Goal: Task Accomplishment & Management: Manage account settings

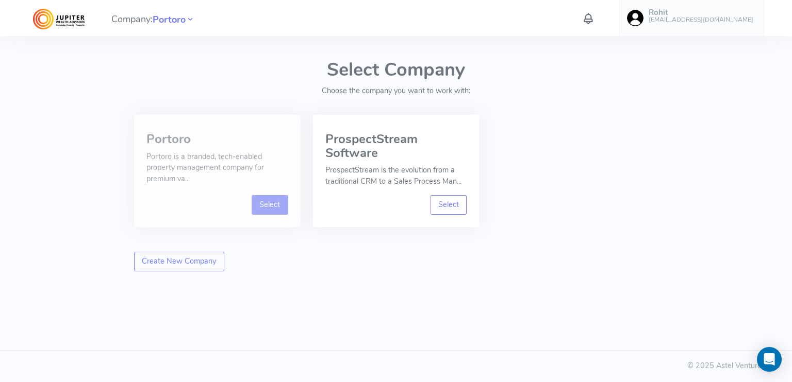
click at [276, 202] on link "Select" at bounding box center [270, 205] width 37 height 20
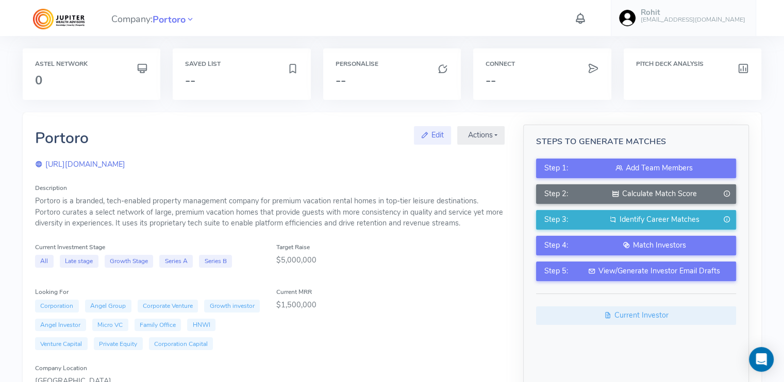
click at [587, 16] on icon at bounding box center [580, 18] width 13 height 18
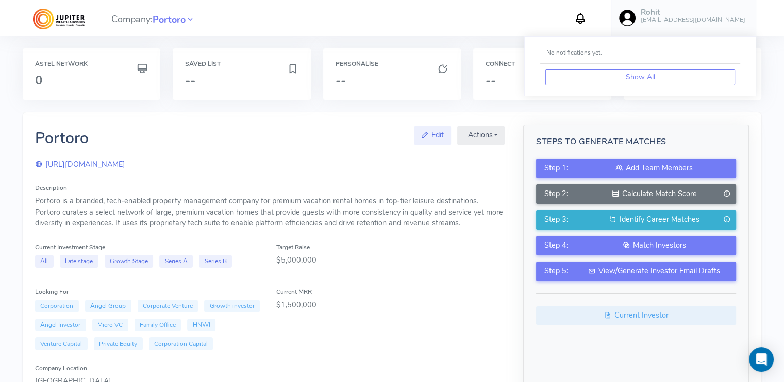
click at [649, 15] on link "Rohit [EMAIL_ADDRESS][DOMAIN_NAME]" at bounding box center [683, 18] width 145 height 36
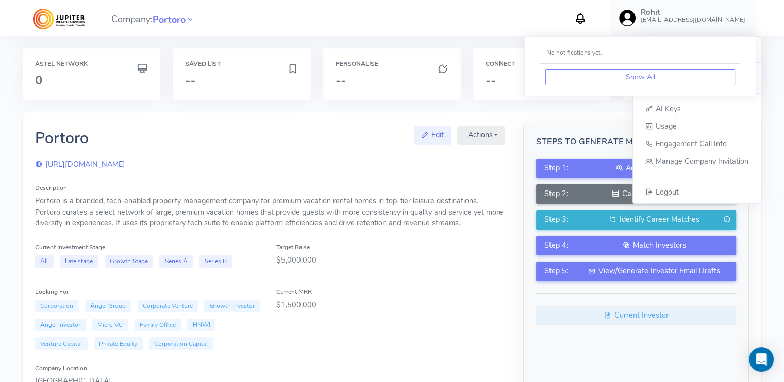
click at [767, 75] on div "Pitch Deck Analysis" at bounding box center [692, 80] width 150 height 64
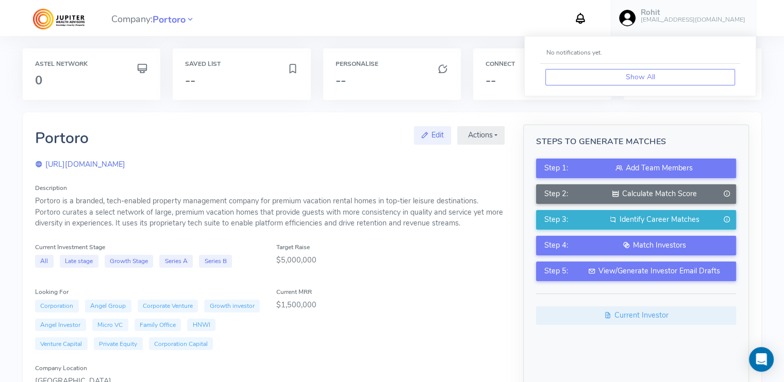
click at [587, 16] on icon at bounding box center [580, 18] width 13 height 18
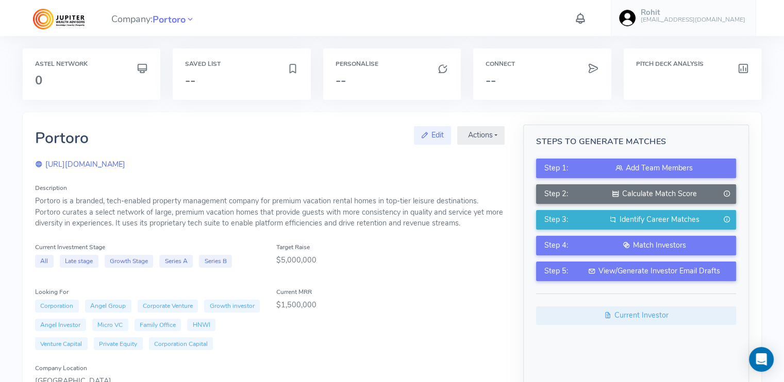
click at [651, 16] on link "Rohit [EMAIL_ADDRESS][DOMAIN_NAME]" at bounding box center [683, 18] width 145 height 36
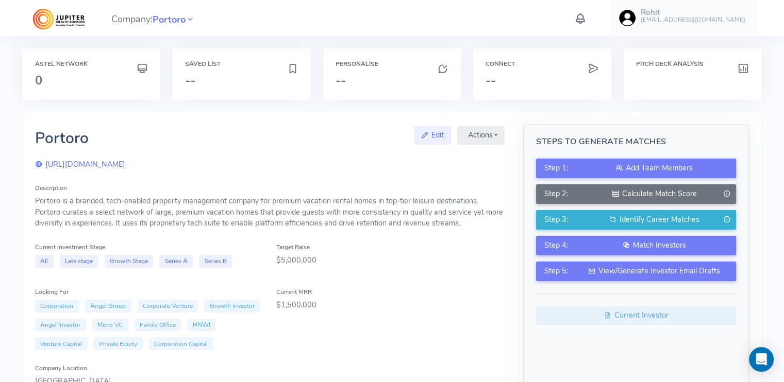
click at [635, 20] on img at bounding box center [627, 18] width 16 height 16
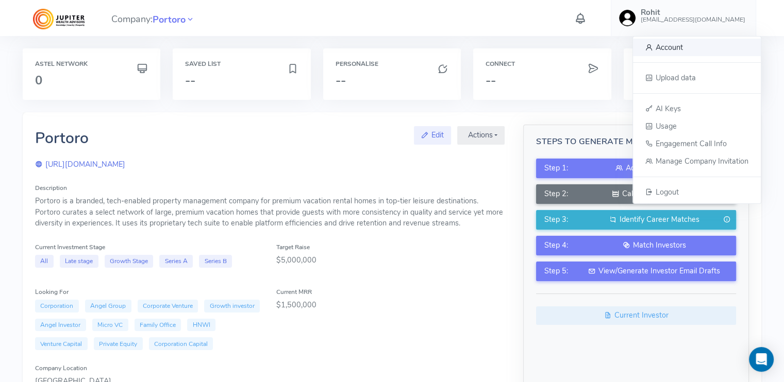
click at [651, 54] on link "Account" at bounding box center [697, 48] width 128 height 18
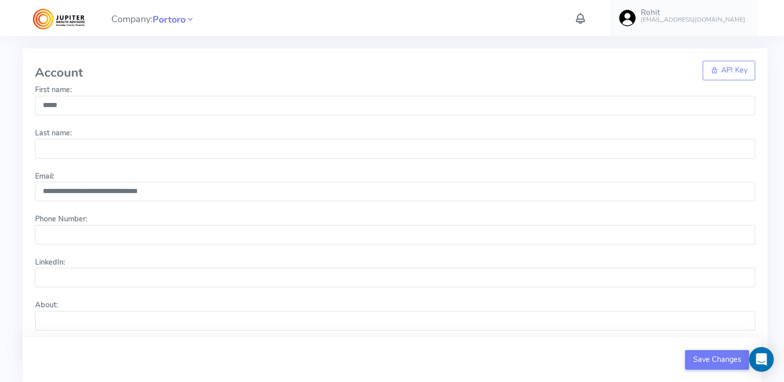
click at [587, 16] on icon at bounding box center [580, 18] width 13 height 18
click at [652, 12] on link "Rohit [EMAIL_ADDRESS][DOMAIN_NAME]" at bounding box center [683, 18] width 145 height 36
